Goal: Information Seeking & Learning: Learn about a topic

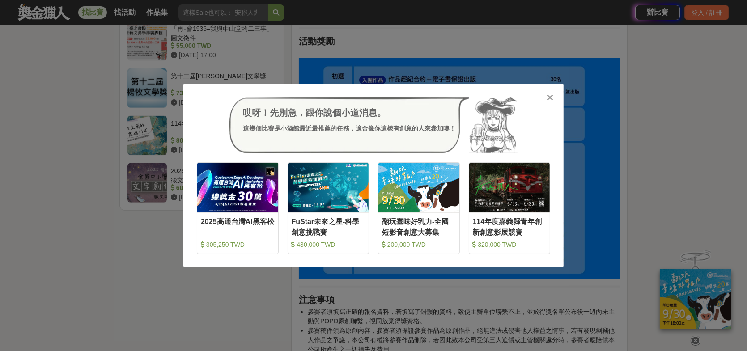
click at [552, 97] on icon at bounding box center [550, 97] width 7 height 9
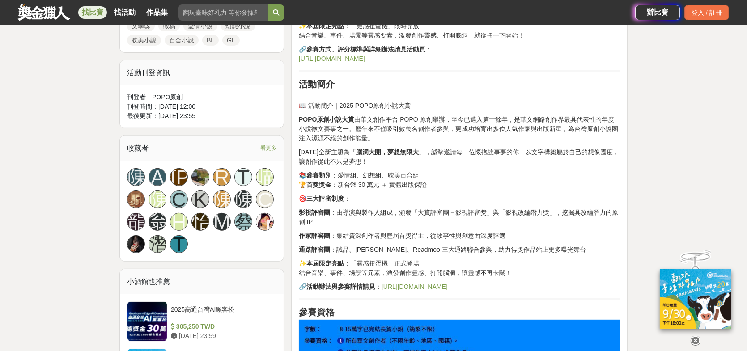
scroll to position [448, 0]
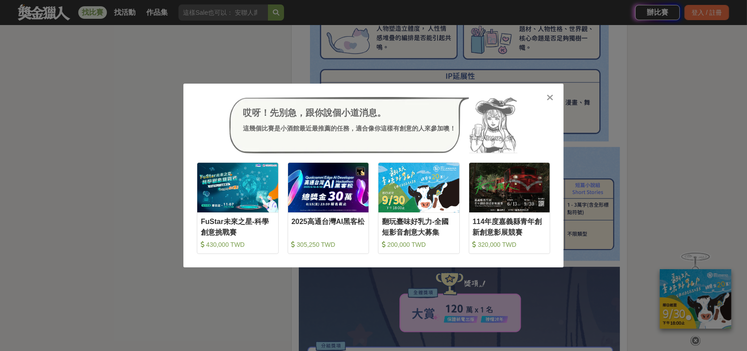
click at [558, 94] on div "哎呀！先別急，跟你說個小道消息。 這幾個比賽是小酒館最近最推薦的任務，適合像你這樣有創意的人來參加噢！ 收藏 FuStar未來之星-科學創意挑戰賽 430,0…" at bounding box center [373, 176] width 380 height 184
click at [546, 98] on div at bounding box center [550, 97] width 9 height 9
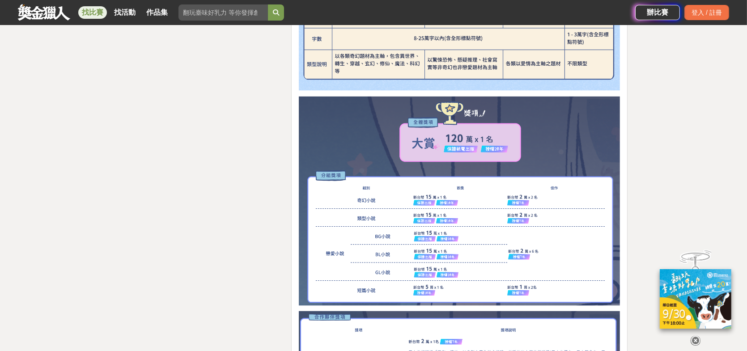
scroll to position [2058, 0]
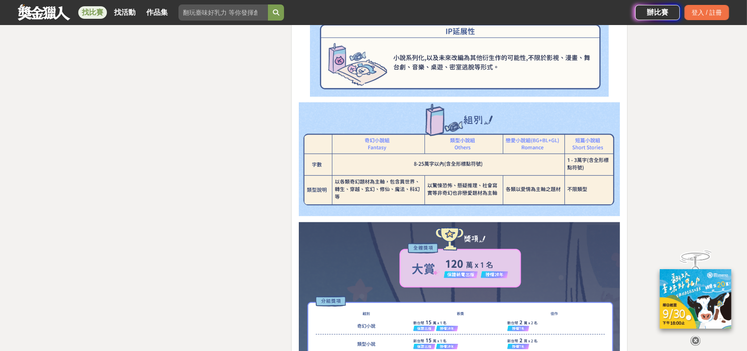
click at [694, 285] on img at bounding box center [696, 299] width 72 height 60
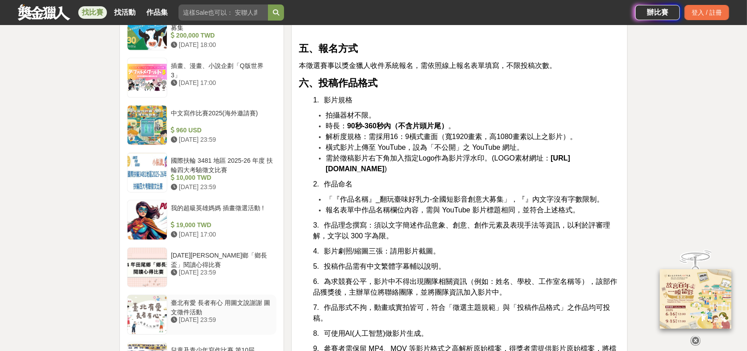
scroll to position [1020, 0]
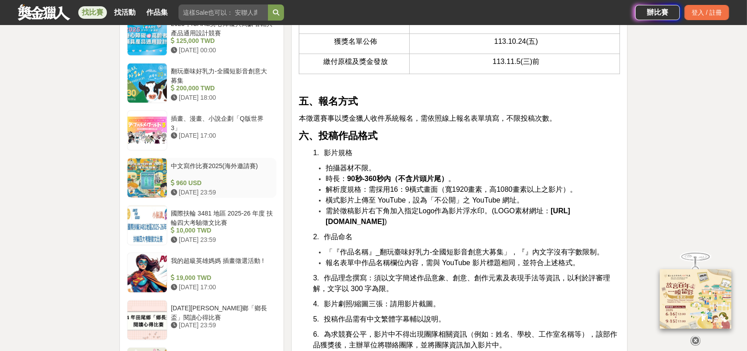
click at [247, 165] on div "中文寫作比賽2025(海外邀請賽)" at bounding box center [222, 170] width 102 height 17
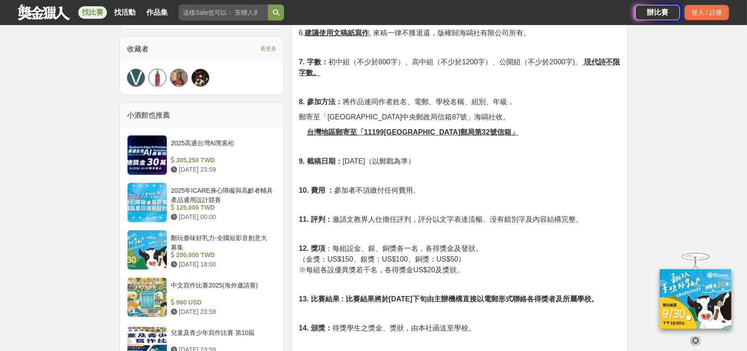
scroll to position [751, 0]
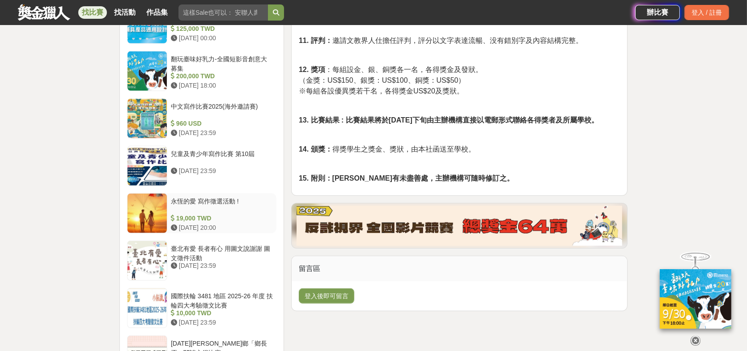
click at [222, 197] on div "永恆的愛 寫作徵選活動 !" at bounding box center [222, 205] width 102 height 17
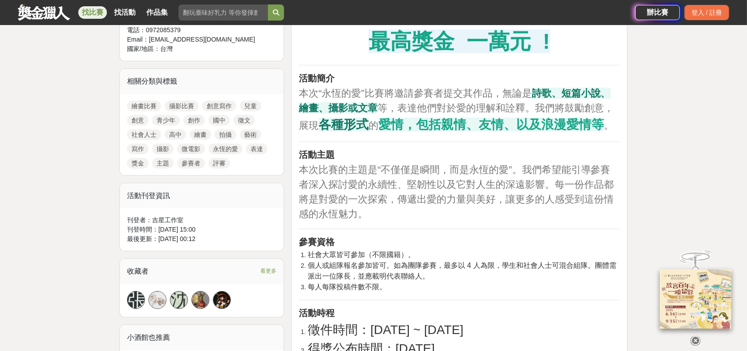
scroll to position [259, 0]
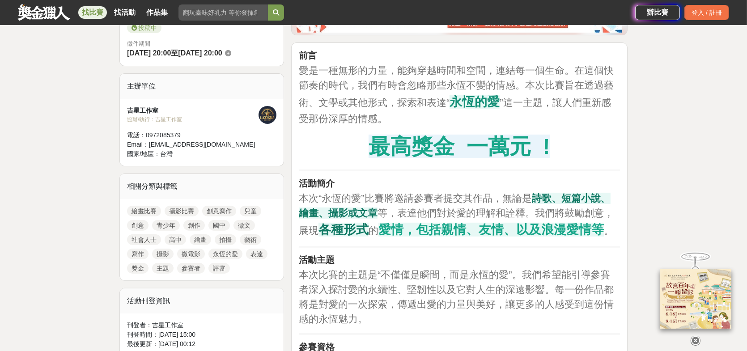
click at [92, 15] on link "找比賽" at bounding box center [92, 12] width 29 height 13
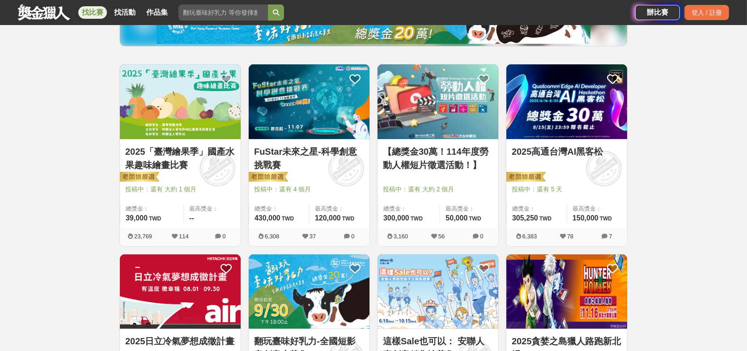
scroll to position [134, 0]
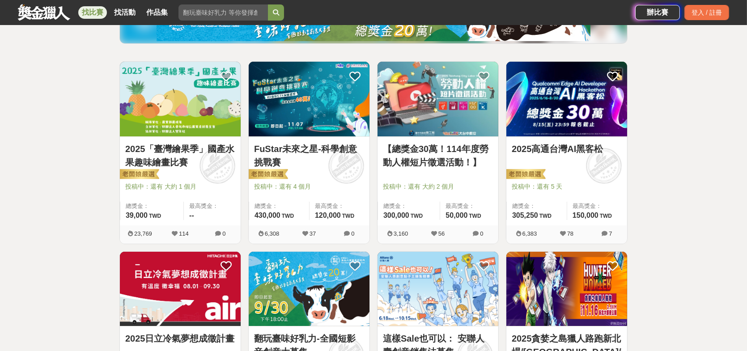
click at [179, 153] on link "2025「臺灣繪果季」國產水果趣味繪畫比賽" at bounding box center [180, 155] width 110 height 27
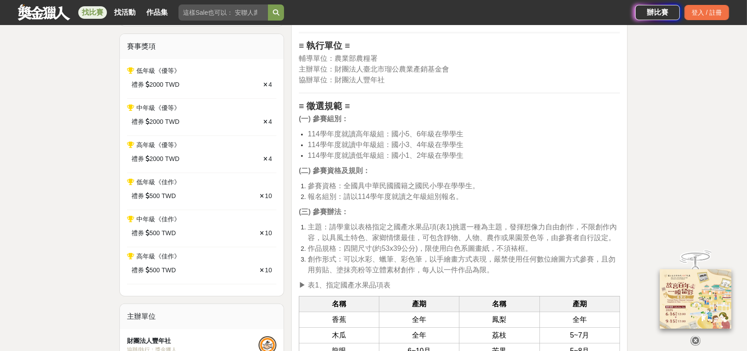
scroll to position [447, 0]
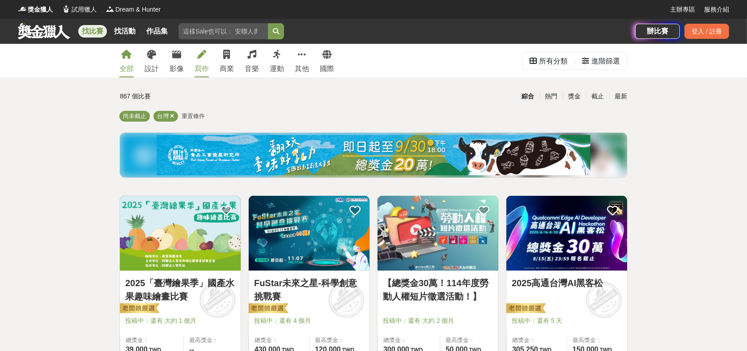
click at [199, 65] on div "寫作" at bounding box center [202, 69] width 14 height 11
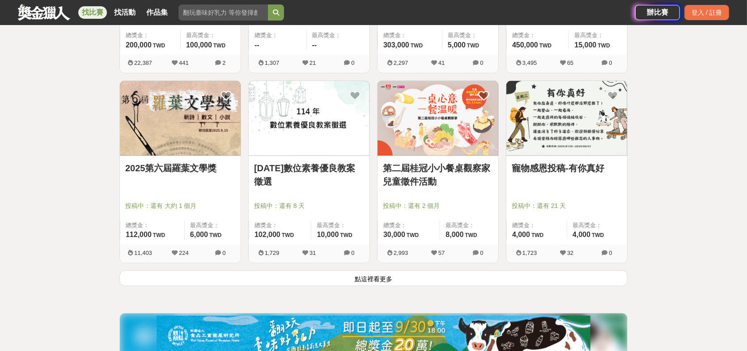
scroll to position [1074, 0]
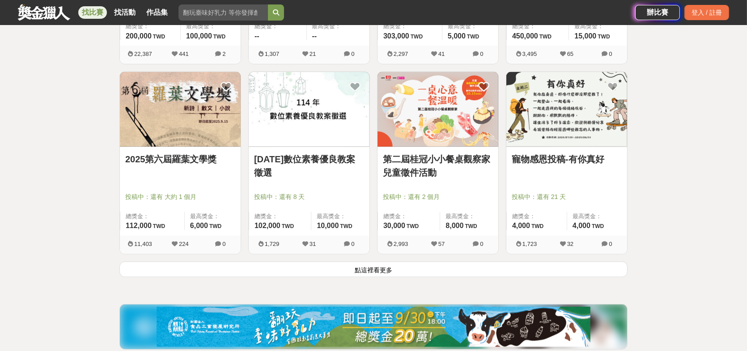
click at [394, 273] on button "點這裡看更多" at bounding box center [373, 270] width 508 height 16
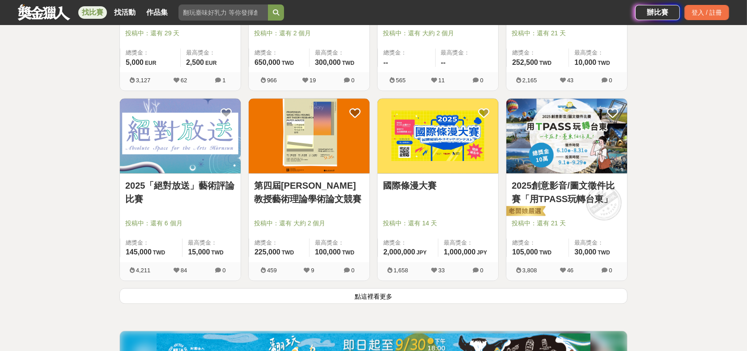
scroll to position [2193, 0]
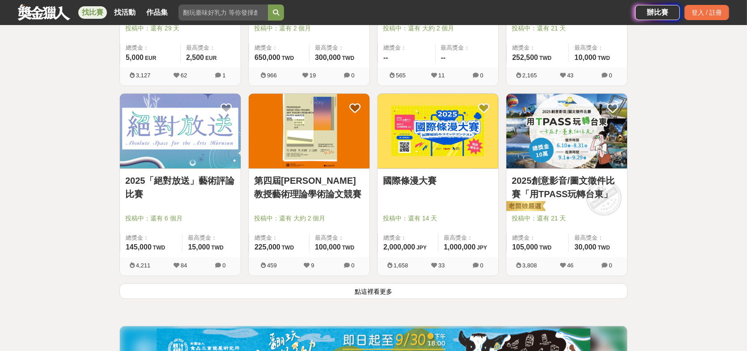
click at [428, 287] on button "點這裡看更多" at bounding box center [373, 291] width 508 height 16
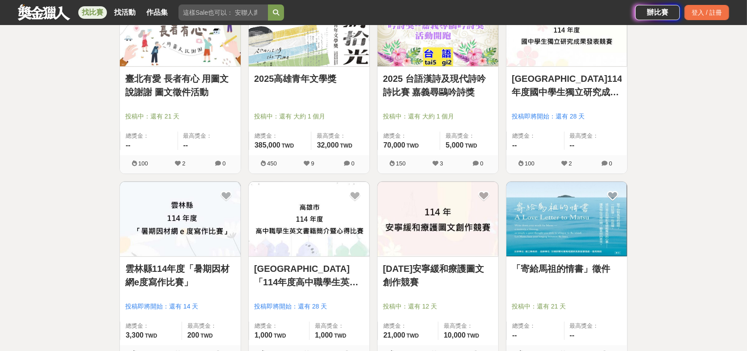
scroll to position [3200, 0]
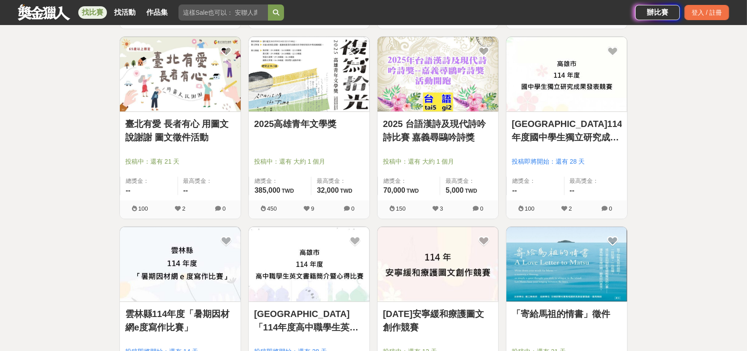
click at [317, 124] on link "2025高雄青年文學獎" at bounding box center [309, 123] width 110 height 13
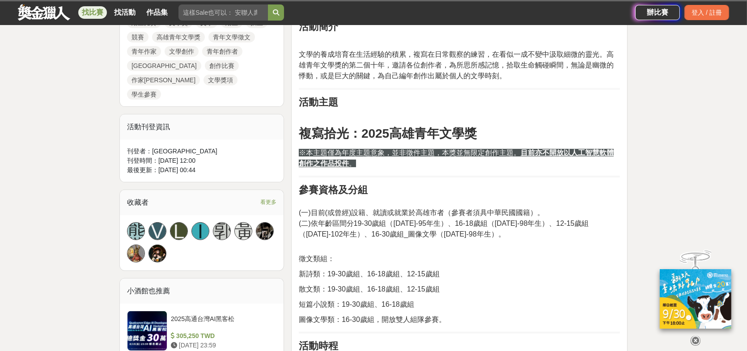
scroll to position [447, 0]
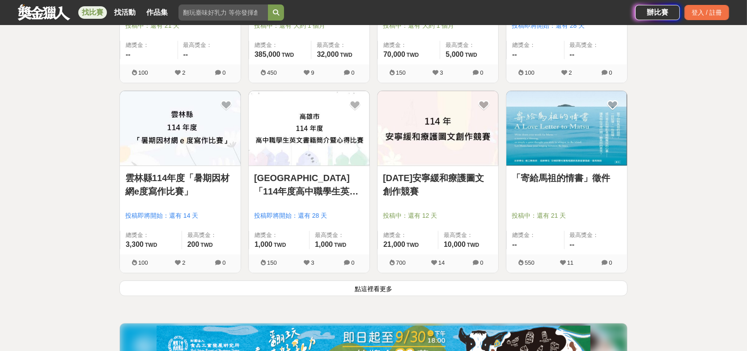
scroll to position [3378, 0]
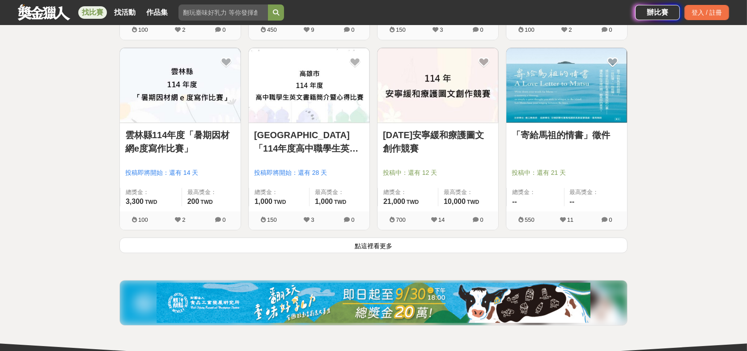
click at [434, 238] on button "點這裡看更多" at bounding box center [373, 246] width 508 height 16
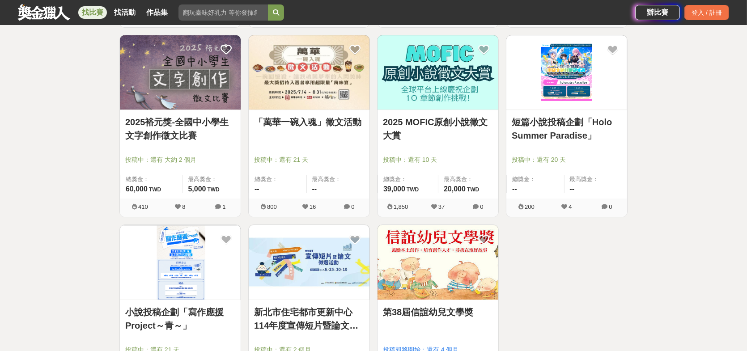
scroll to position [3960, 0]
